Goal: Information Seeking & Learning: Find specific page/section

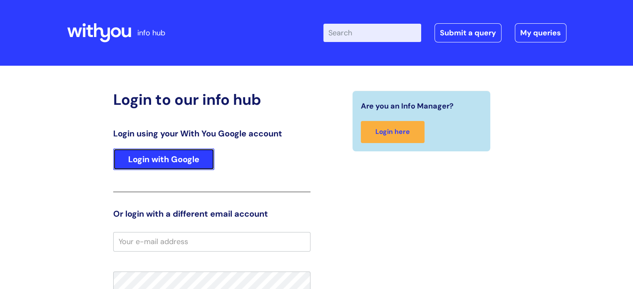
click at [194, 158] on link "Login with Google" at bounding box center [163, 160] width 101 height 22
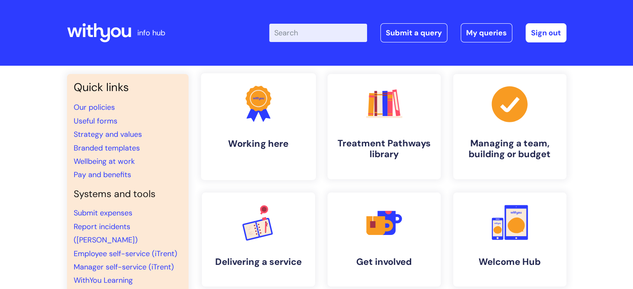
click at [256, 134] on link ".cls-1{fill:#f89b22;}.cls-1,.cls-2,.cls-3{stroke-width:0px;}.cls-2{fill:#2d3cff…" at bounding box center [258, 126] width 115 height 107
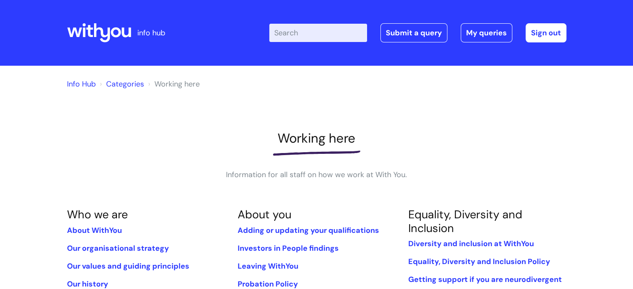
click at [321, 36] on input "Enter your search term here..." at bounding box center [318, 33] width 98 height 18
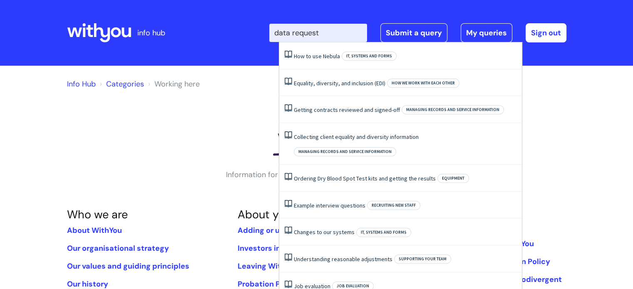
type input "data request"
click button "Search" at bounding box center [0, 0] width 0 height 0
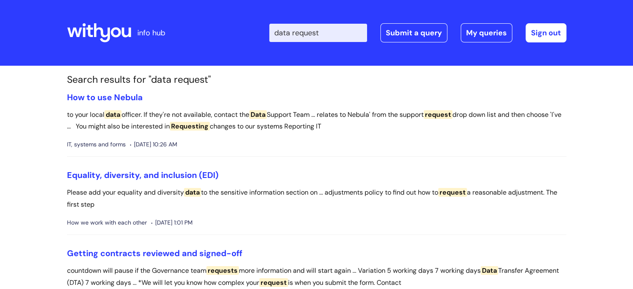
click at [340, 35] on input "data request" at bounding box center [318, 33] width 98 height 18
type input "d"
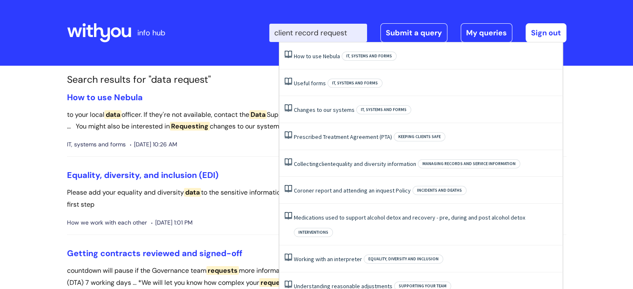
type input "client record request"
click button "Search" at bounding box center [0, 0] width 0 height 0
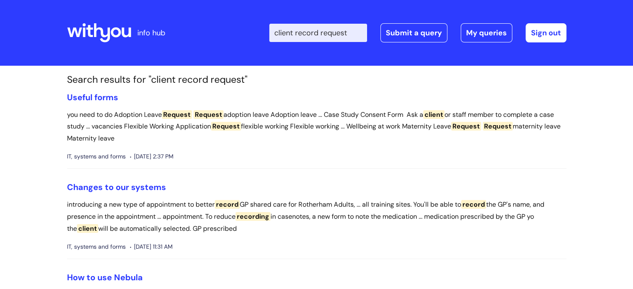
click at [368, 32] on div "Enter your search term here... client record request Search Submit a query My q…" at bounding box center [417, 32] width 297 height 19
click at [356, 36] on input "client record request" at bounding box center [318, 33] width 98 height 18
click at [99, 34] on icon at bounding box center [99, 33] width 64 height 20
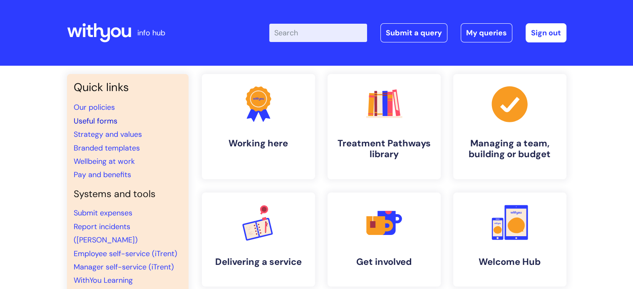
click at [109, 122] on link "Useful forms" at bounding box center [96, 121] width 44 height 10
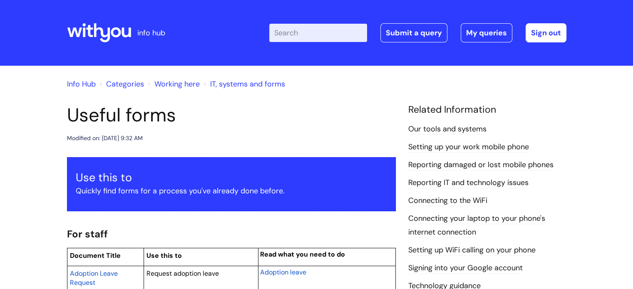
click at [323, 27] on input "Enter your search term here..." at bounding box center [318, 33] width 98 height 18
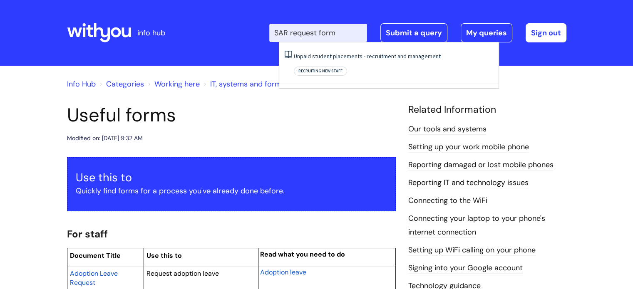
type input "SAR request form"
click button "Search" at bounding box center [0, 0] width 0 height 0
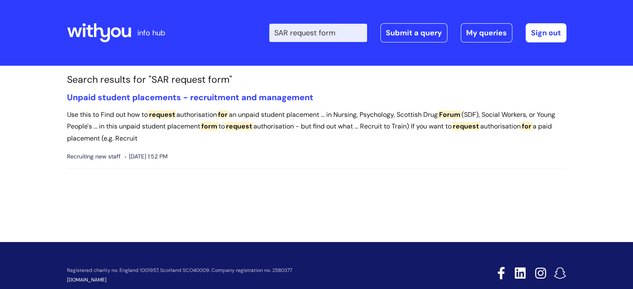
click at [341, 37] on input "SAR request form" at bounding box center [318, 33] width 98 height 18
click at [353, 36] on input "SAR request form" at bounding box center [318, 33] width 98 height 18
drag, startPoint x: 353, startPoint y: 41, endPoint x: 354, endPoint y: 26, distance: 15.1
click at [354, 30] on input "SAR request form" at bounding box center [318, 33] width 98 height 18
click at [351, 32] on input "SAR request form" at bounding box center [318, 33] width 98 height 18
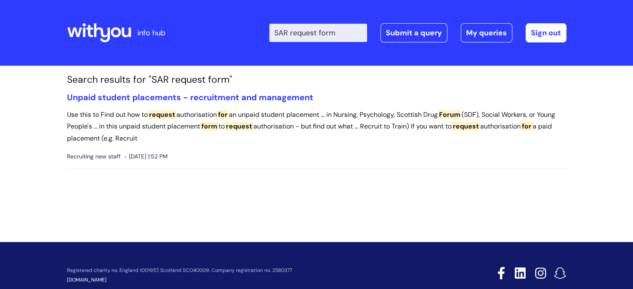
click at [351, 32] on input "SAR request form" at bounding box center [318, 33] width 98 height 18
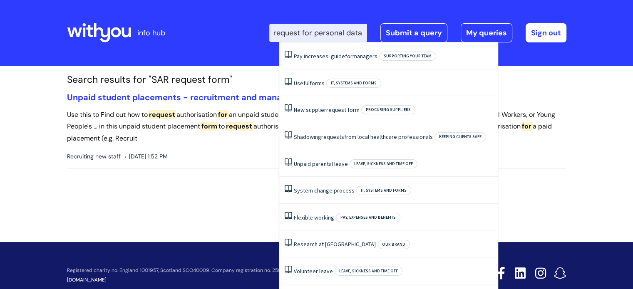
scroll to position [0, 9]
type input "request for personal data"
click button "Search" at bounding box center [0, 0] width 0 height 0
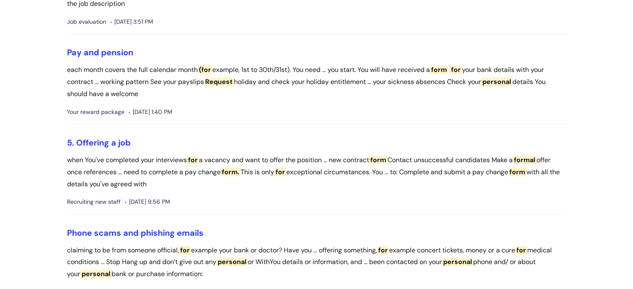
scroll to position [916, 0]
